Goal: Information Seeking & Learning: Find specific fact

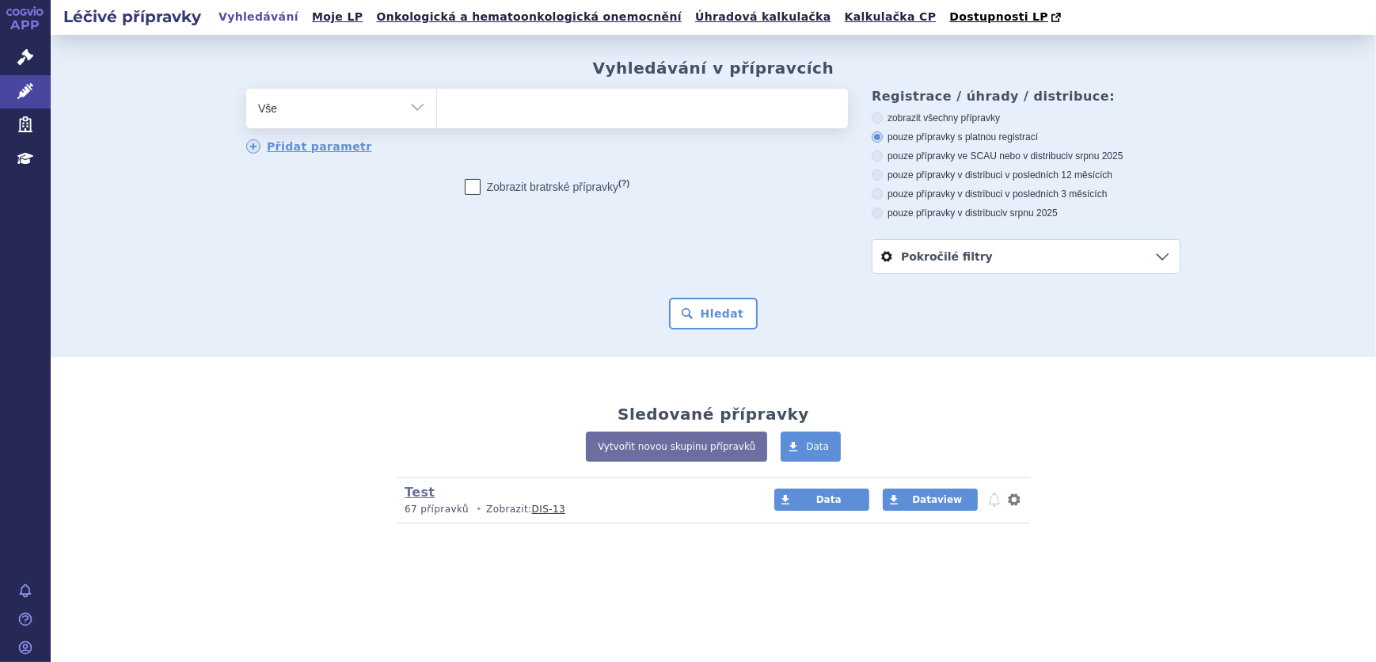
click at [596, 127] on span at bounding box center [642, 109] width 411 height 40
click at [437, 127] on select at bounding box center [436, 108] width 1 height 40
drag, startPoint x: 482, startPoint y: 114, endPoint x: 687, endPoint y: 292, distance: 271.1
click at [483, 114] on ul at bounding box center [642, 105] width 411 height 33
click at [437, 114] on select at bounding box center [436, 108] width 1 height 40
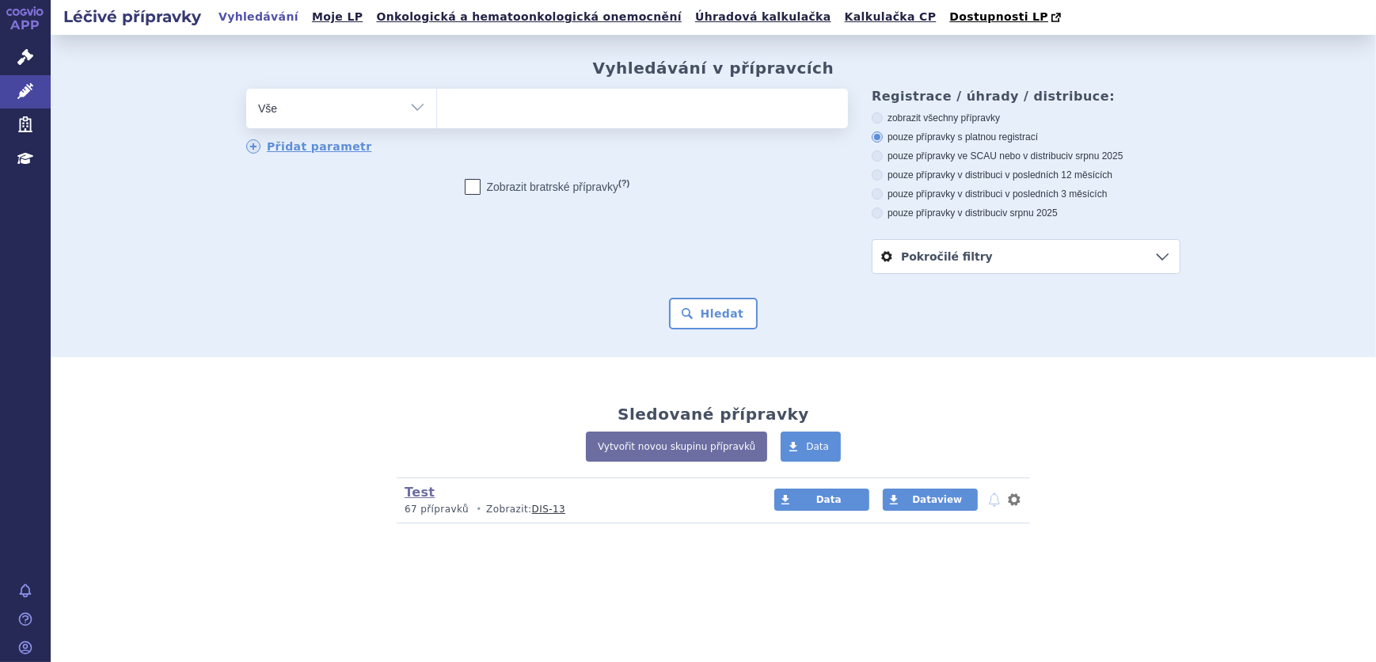
paste input "0268840"
type input "0268840"
select select "0268840"
click at [710, 309] on button "Hledat" at bounding box center [713, 314] width 89 height 32
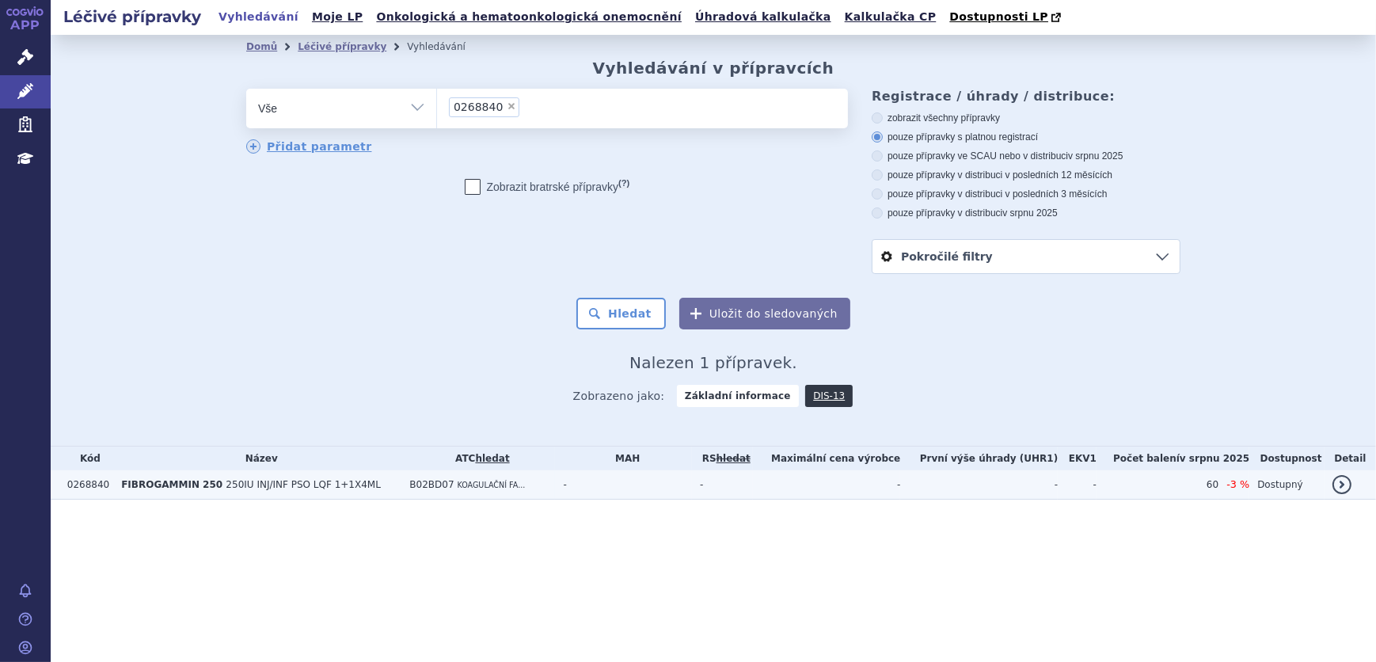
click at [515, 478] on td "B02BD07 KOAGULAČNÍ FA..." at bounding box center [478, 484] width 154 height 29
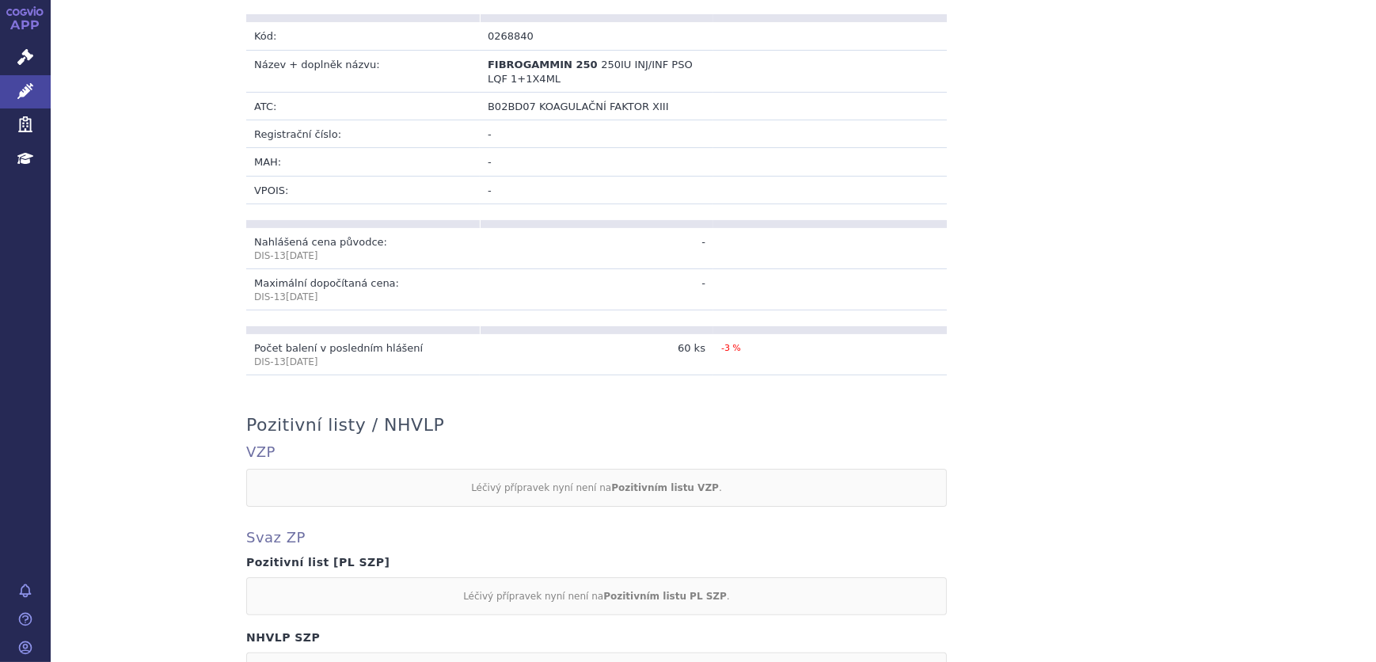
scroll to position [432, 0]
